Goal: Navigation & Orientation: Understand site structure

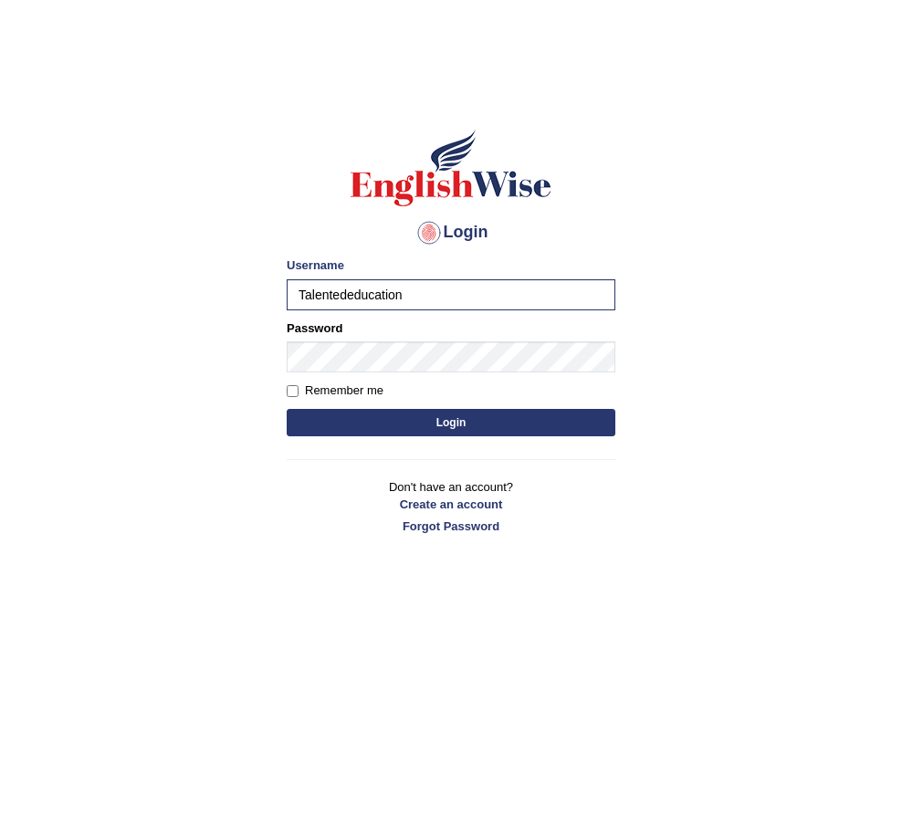
click at [456, 415] on button "Login" at bounding box center [451, 422] width 329 height 27
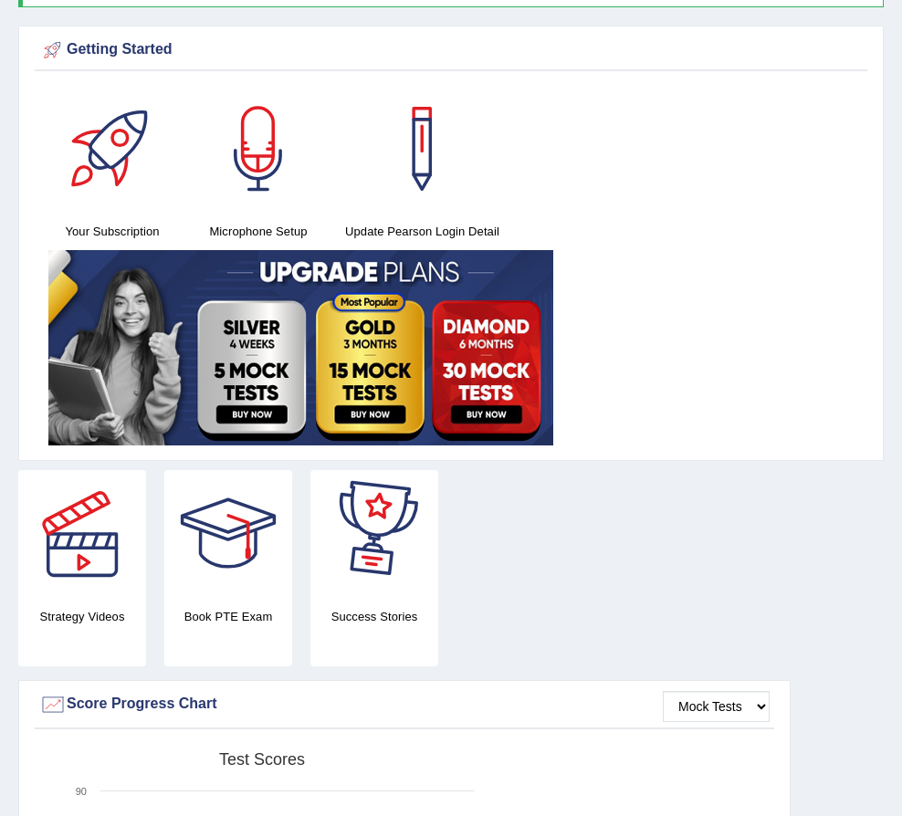
scroll to position [183, 0]
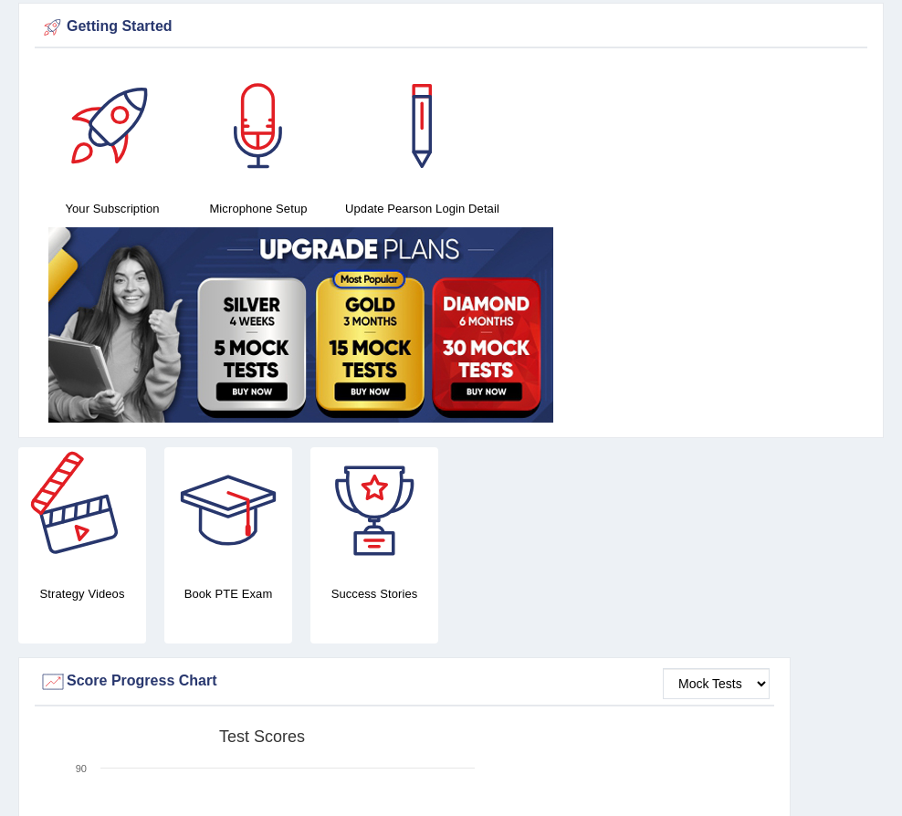
click at [146, 447] on div at bounding box center [82, 511] width 128 height 128
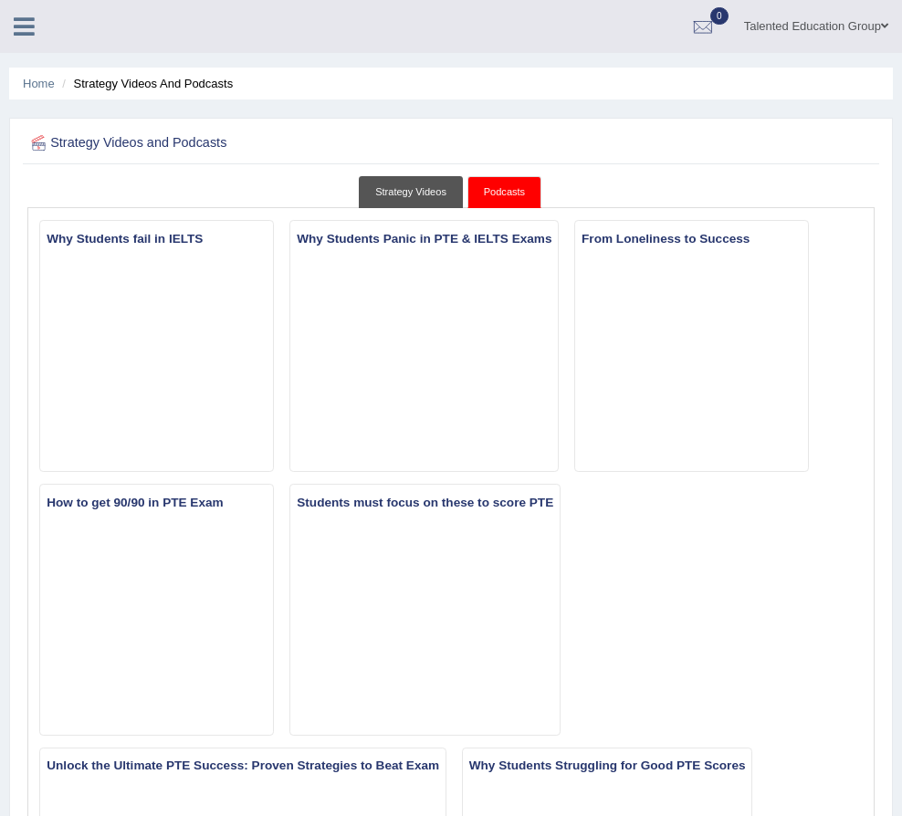
click at [463, 189] on link "Strategy Videos" at bounding box center [411, 192] width 104 height 32
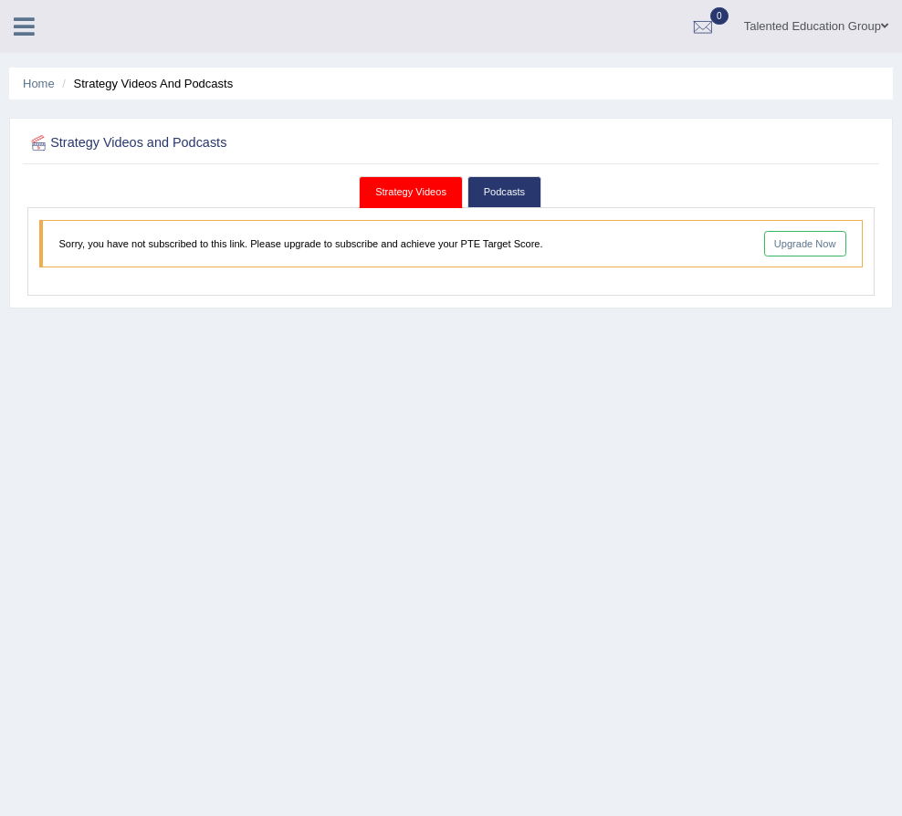
click at [0, 0] on link "Practice Questions" at bounding box center [0, 0] width 0 height 0
click at [0, 0] on link "Tests" at bounding box center [0, 0] width 0 height 0
click at [0, 0] on link "Predictions" at bounding box center [0, 0] width 0 height 0
click at [0, 0] on link "Success Stories" at bounding box center [0, 0] width 0 height 0
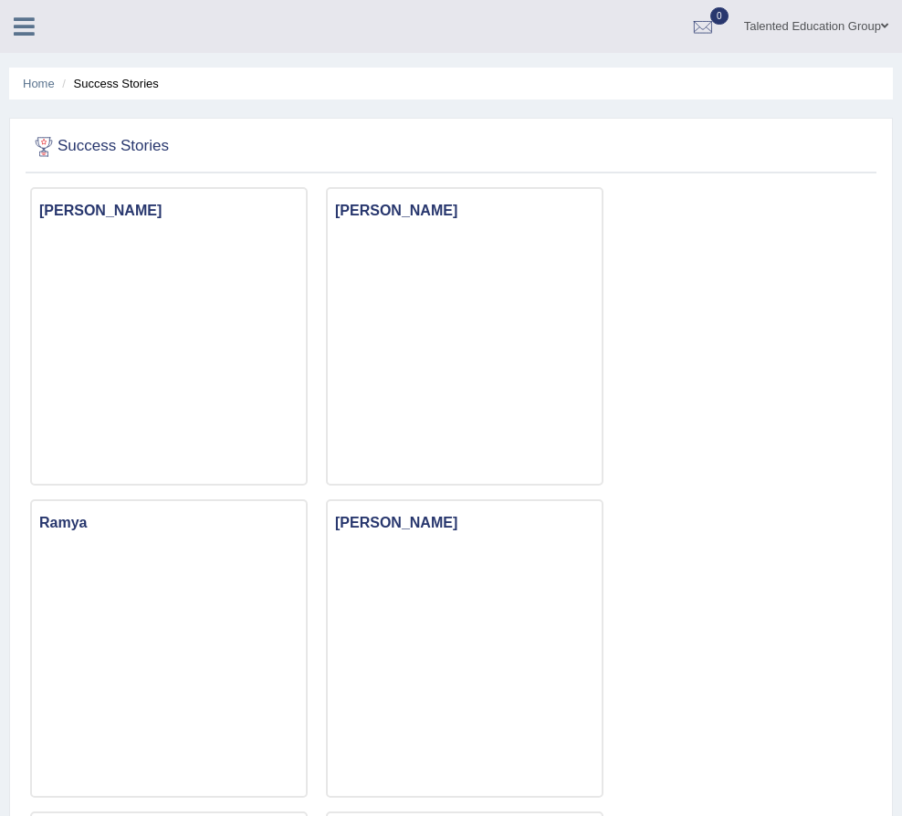
click at [0, 0] on link "Strategy Videos" at bounding box center [0, 0] width 0 height 0
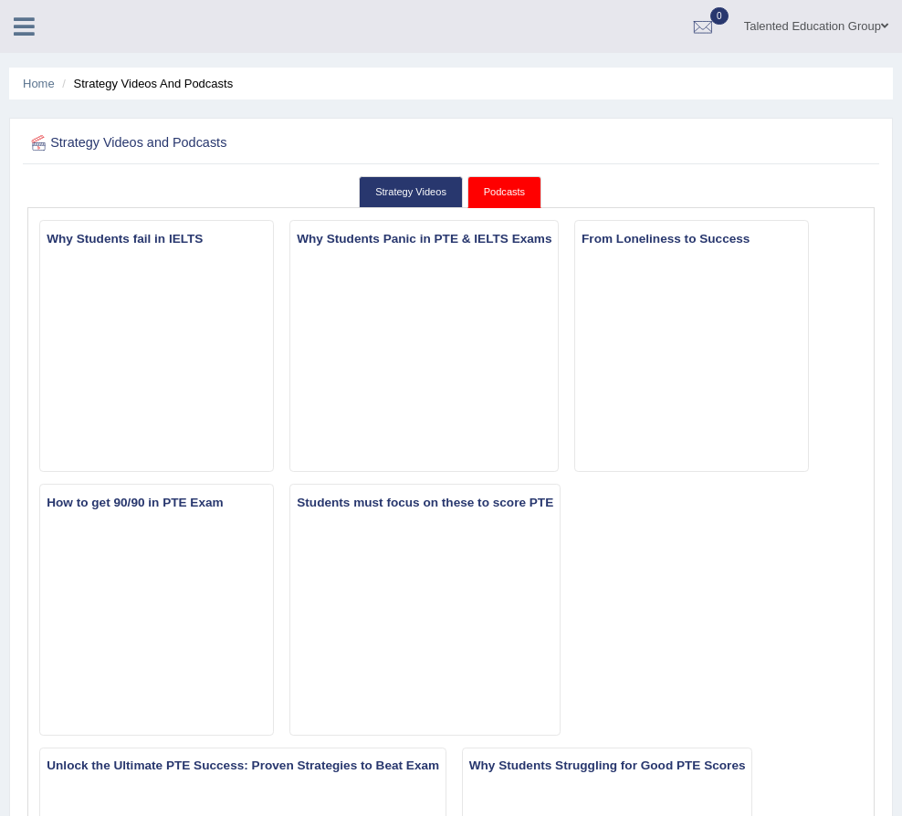
click at [0, 0] on link "Your Account" at bounding box center [0, 0] width 0 height 0
click at [0, 0] on link "Practice Questions" at bounding box center [0, 0] width 0 height 0
click at [35, 21] on icon at bounding box center [24, 27] width 21 height 24
